Goal: Task Accomplishment & Management: Use online tool/utility

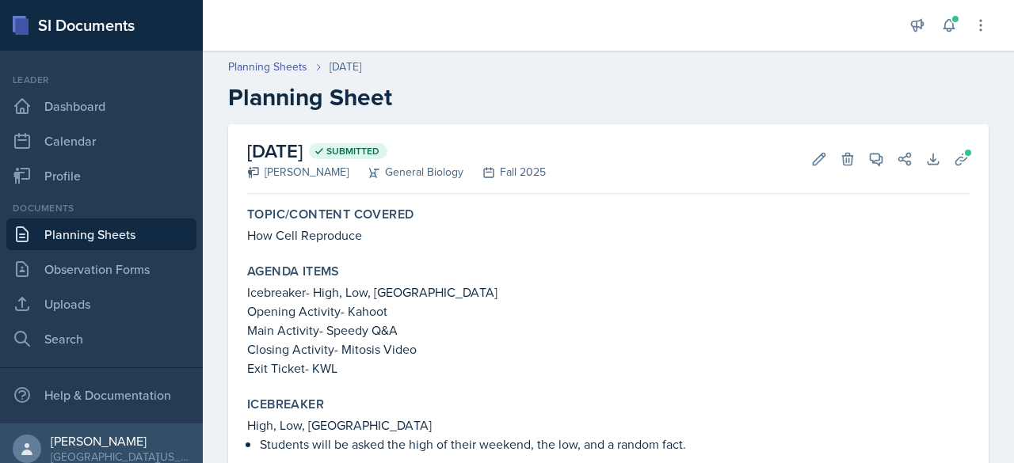
click at [99, 238] on link "Planning Sheets" at bounding box center [101, 235] width 190 height 32
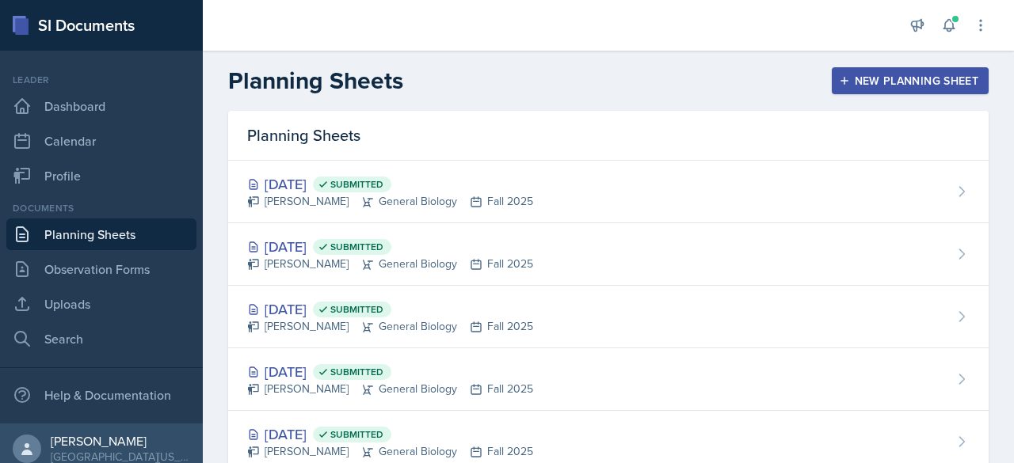
click at [932, 71] on button "New Planning Sheet" at bounding box center [910, 80] width 157 height 27
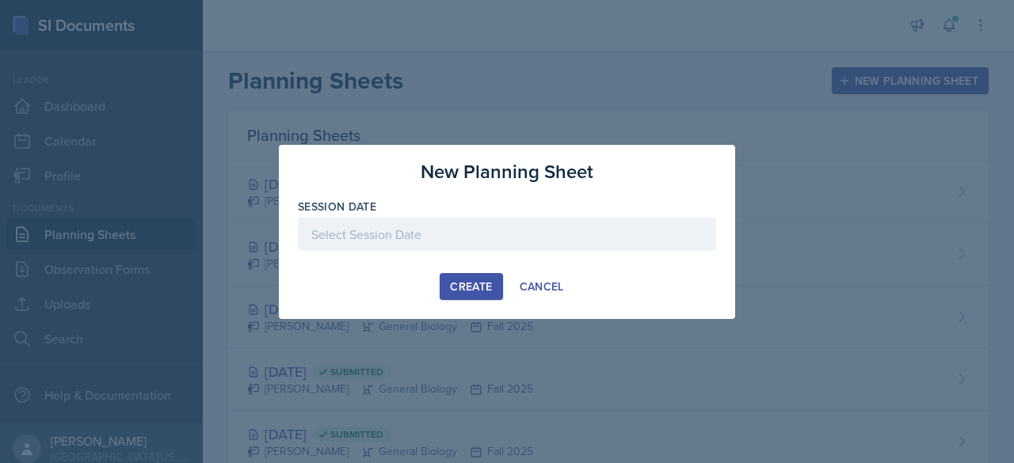
click at [547, 231] on div at bounding box center [507, 234] width 418 height 33
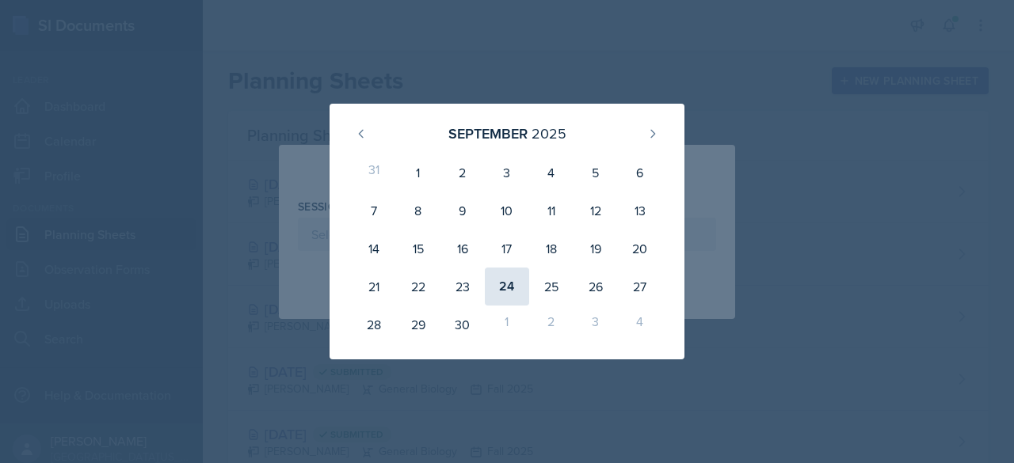
click at [508, 286] on div "24" at bounding box center [507, 287] width 44 height 38
type input "[DATE]"
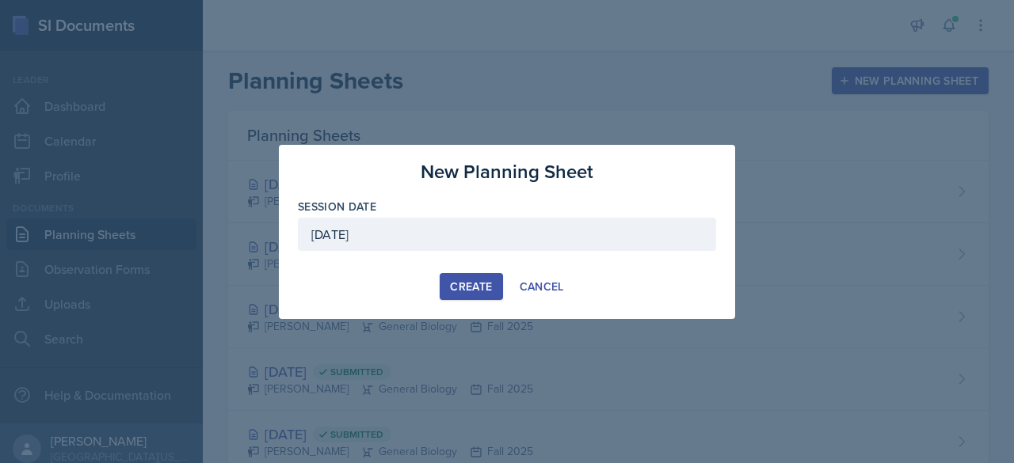
click at [481, 292] on div "Create" at bounding box center [471, 286] width 42 height 13
